Goal: Navigation & Orientation: Find specific page/section

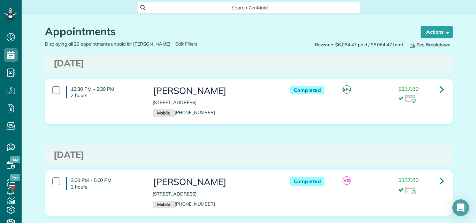
scroll to position [3, 3]
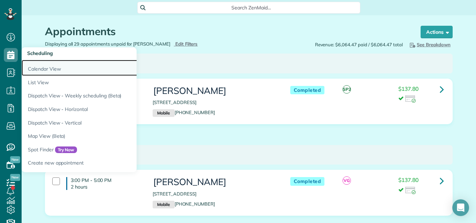
click at [35, 68] on link "Calendar View" at bounding box center [109, 68] width 174 height 16
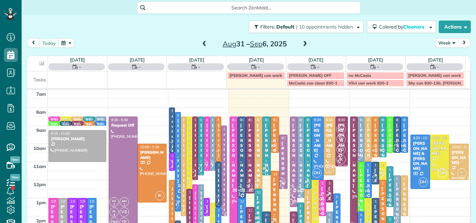
click at [438, 41] on button "Week" at bounding box center [446, 42] width 23 height 9
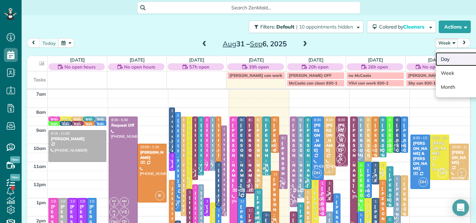
click at [435, 56] on link "Day" at bounding box center [462, 59] width 55 height 14
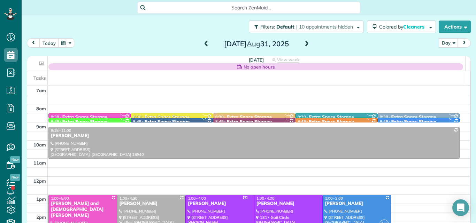
click at [304, 42] on span at bounding box center [307, 44] width 8 height 6
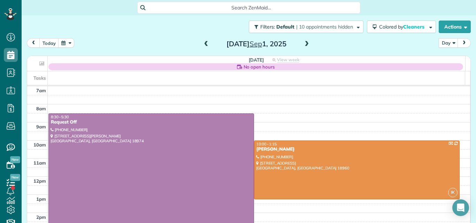
click at [304, 42] on span at bounding box center [307, 44] width 8 height 6
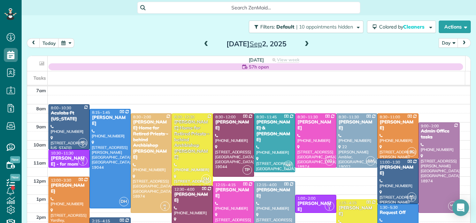
click at [304, 42] on span at bounding box center [307, 44] width 8 height 6
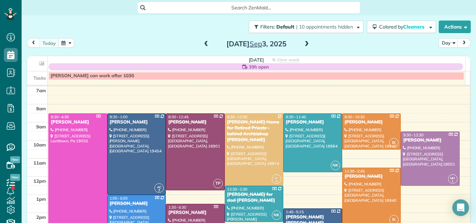
click at [304, 42] on span at bounding box center [307, 44] width 8 height 6
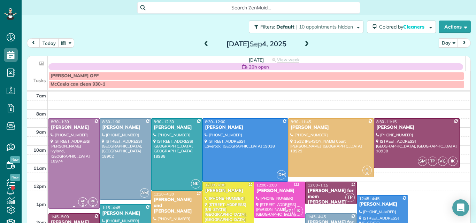
click at [74, 145] on div at bounding box center [74, 164] width 50 height 90
